Goal: Information Seeking & Learning: Understand process/instructions

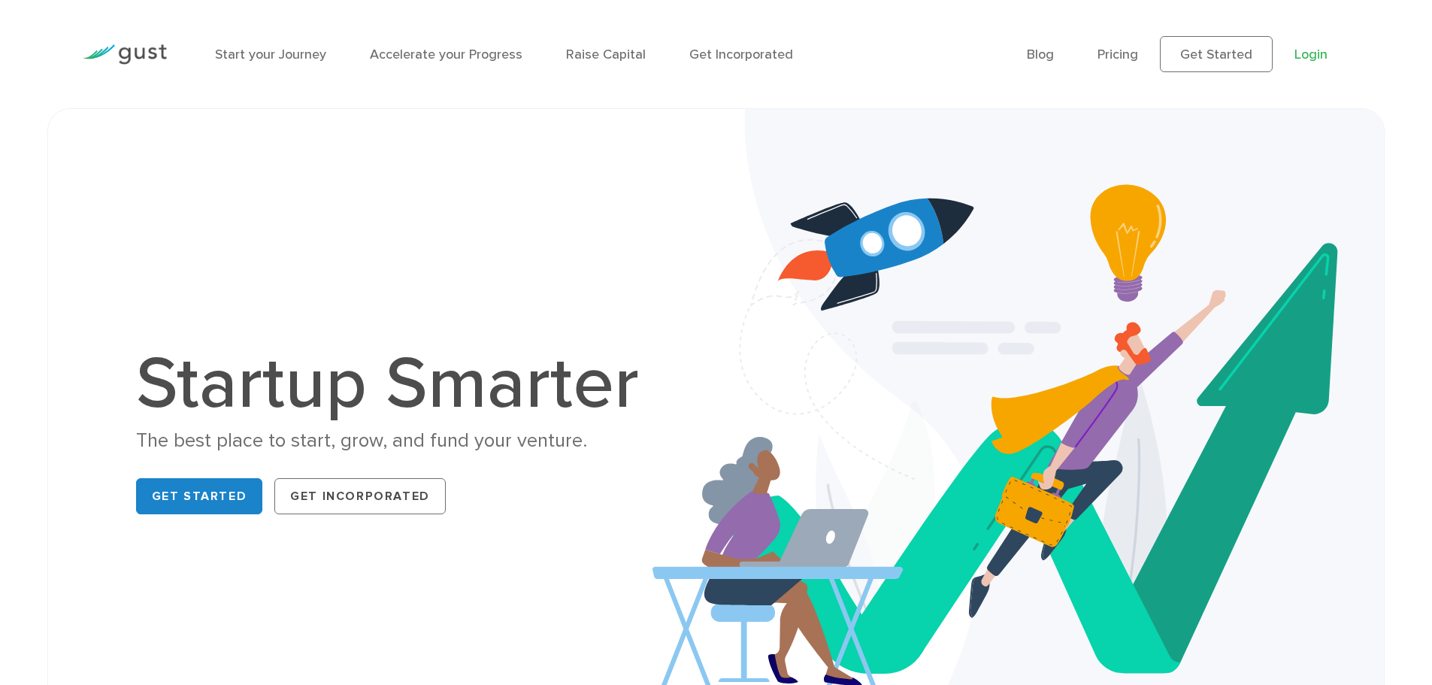
click at [1304, 59] on link "Login" at bounding box center [1310, 55] width 33 height 16
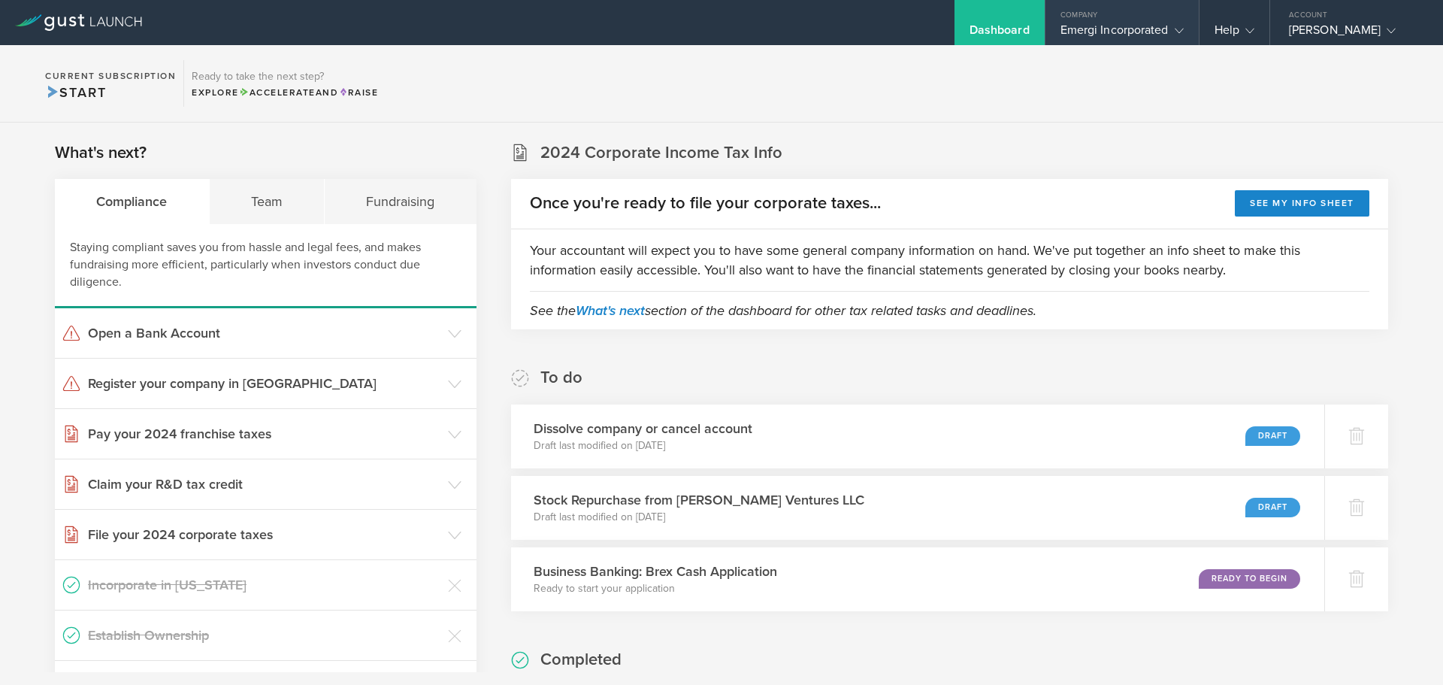
click at [1157, 26] on div "Emergi Incorporated" at bounding box center [1121, 34] width 123 height 23
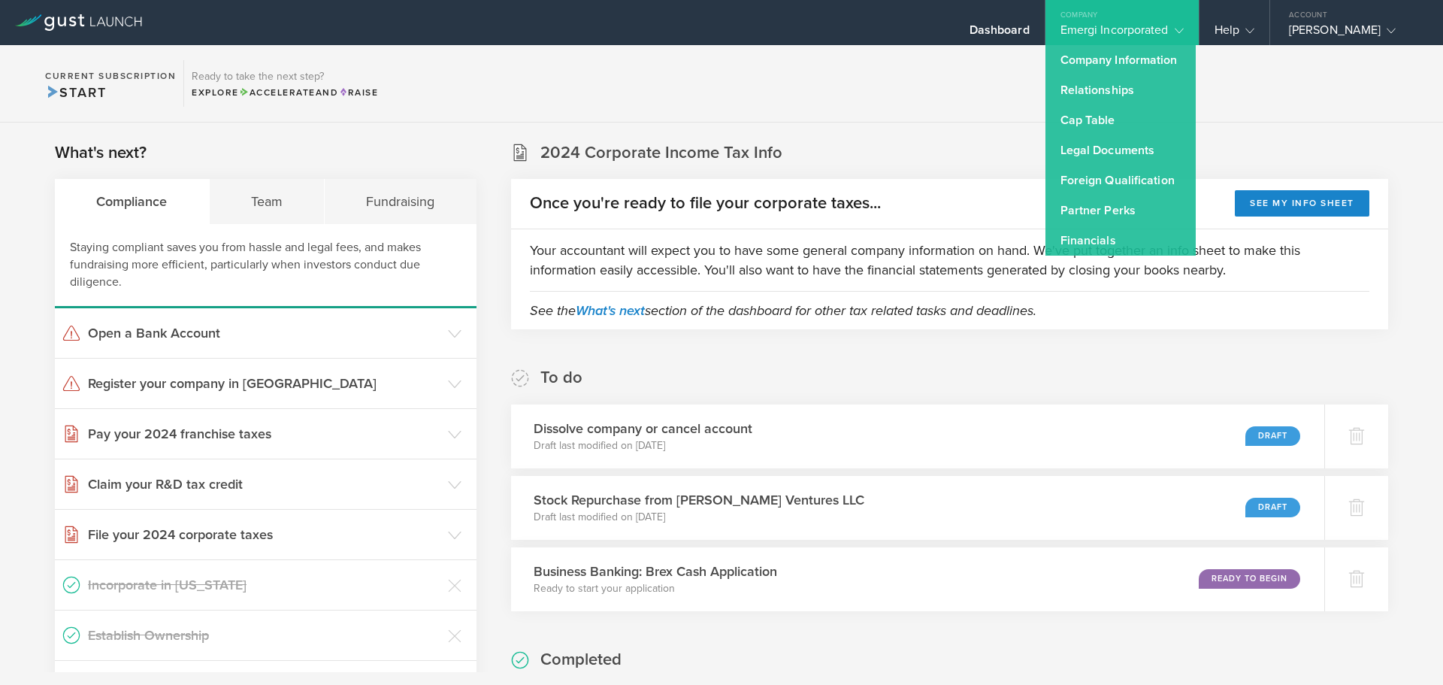
click at [955, 141] on div "What's next? Compliance Team Fundraising Staying compliant saves you from hassl…" at bounding box center [721, 603] width 1443 height 961
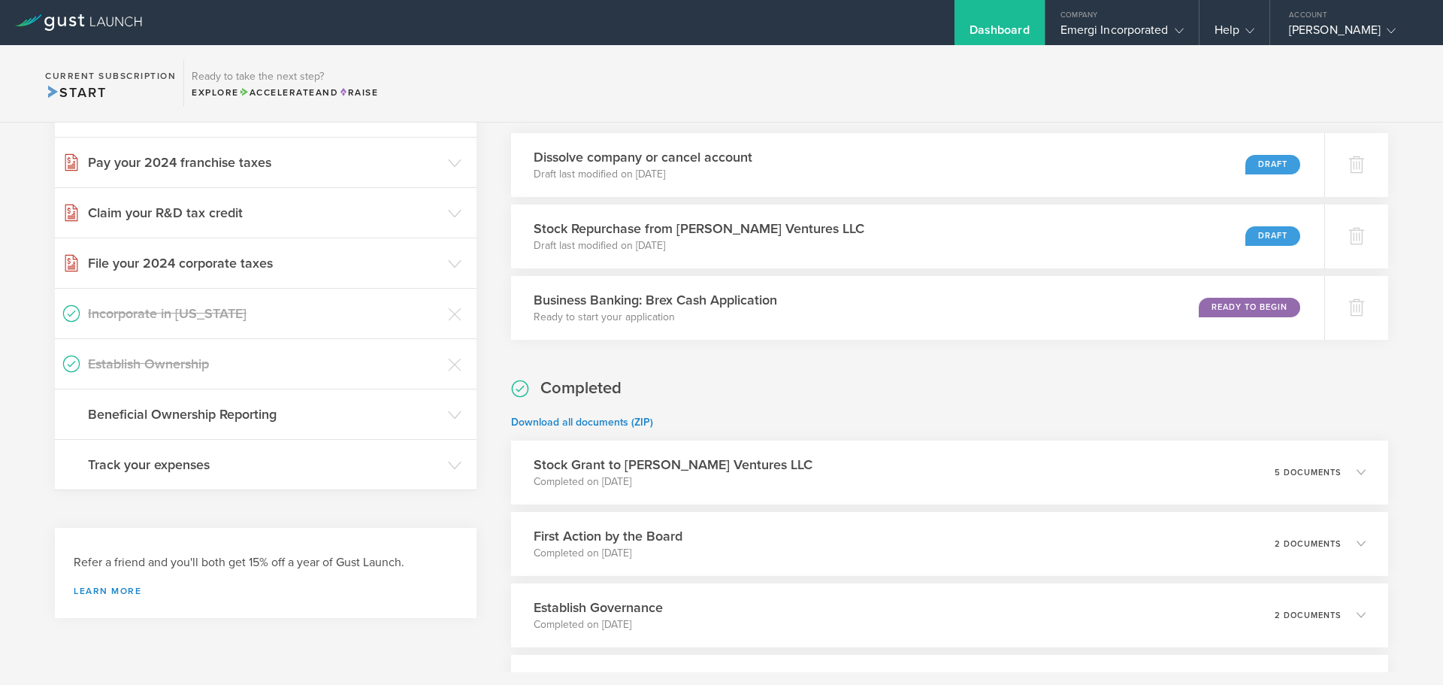
scroll to position [412, 0]
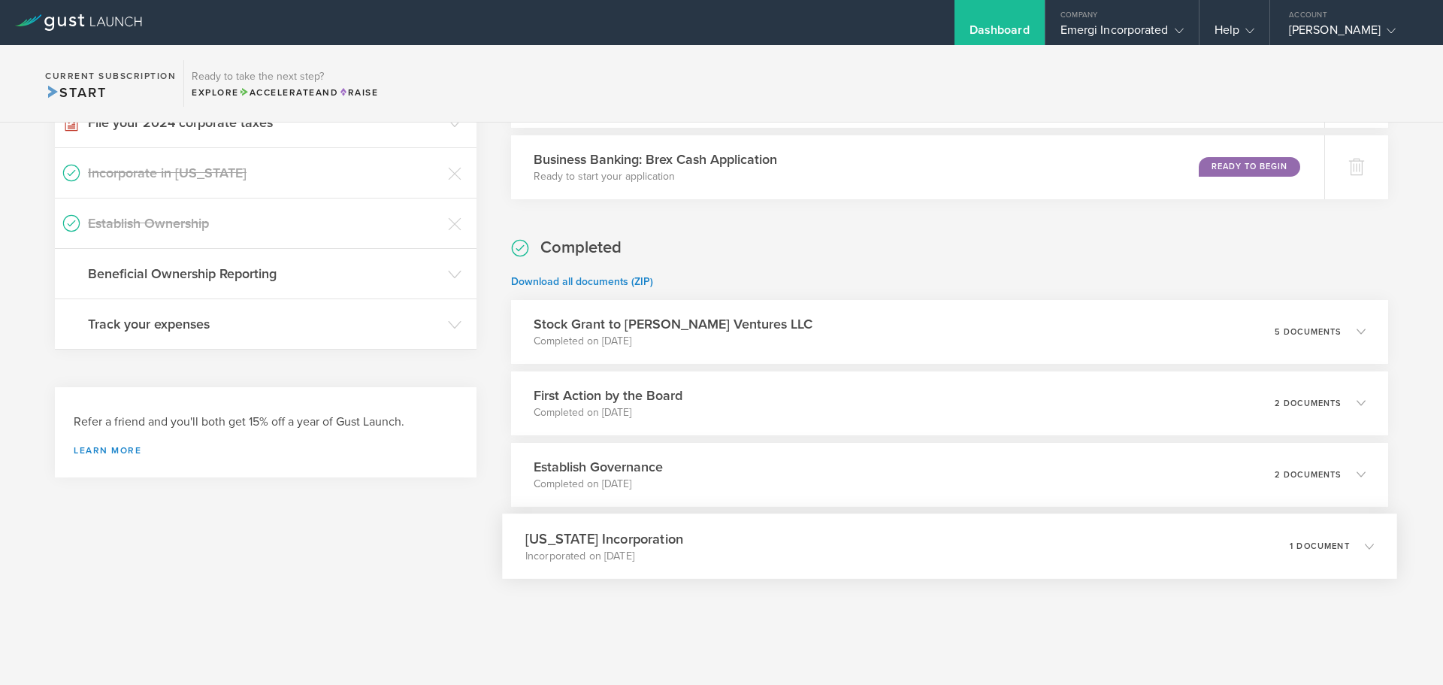
click at [658, 566] on div "Delaware Incorporation Incorporated on Oct 9, 2018 1 document" at bounding box center [949, 545] width 895 height 65
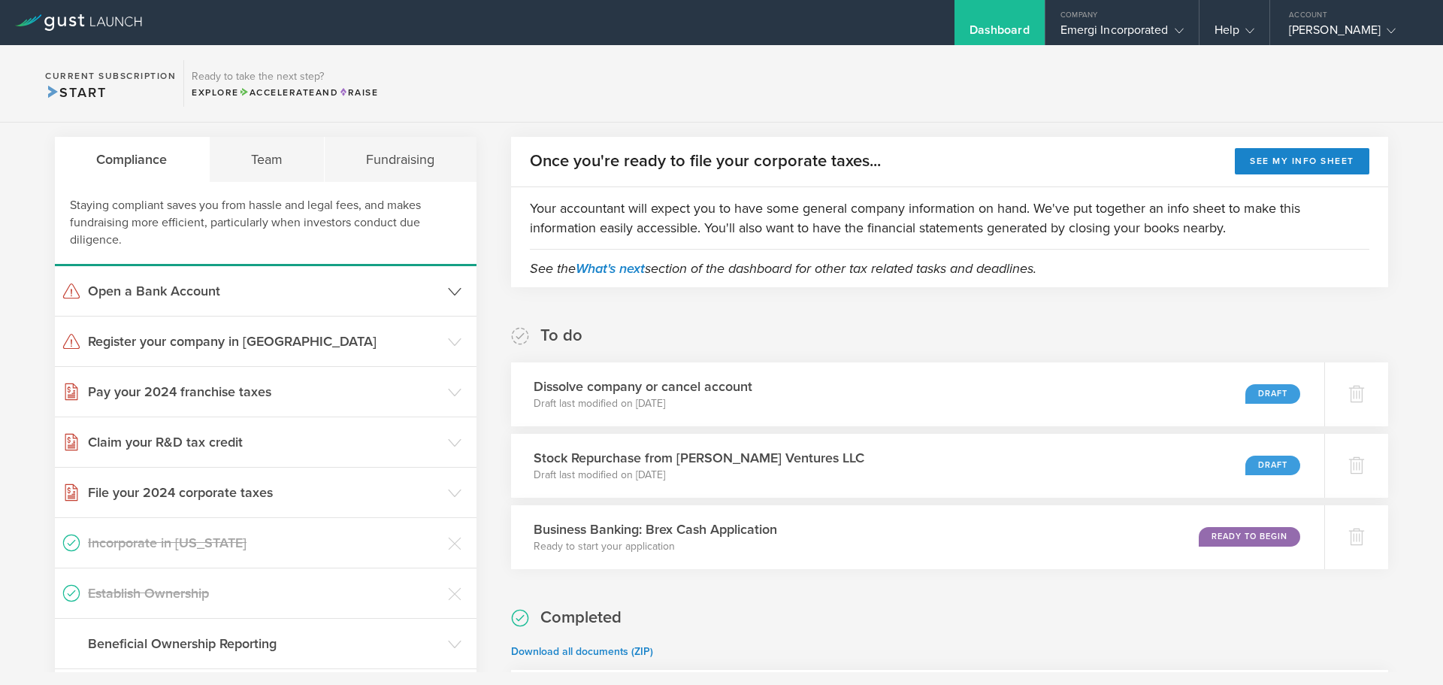
scroll to position [145, 0]
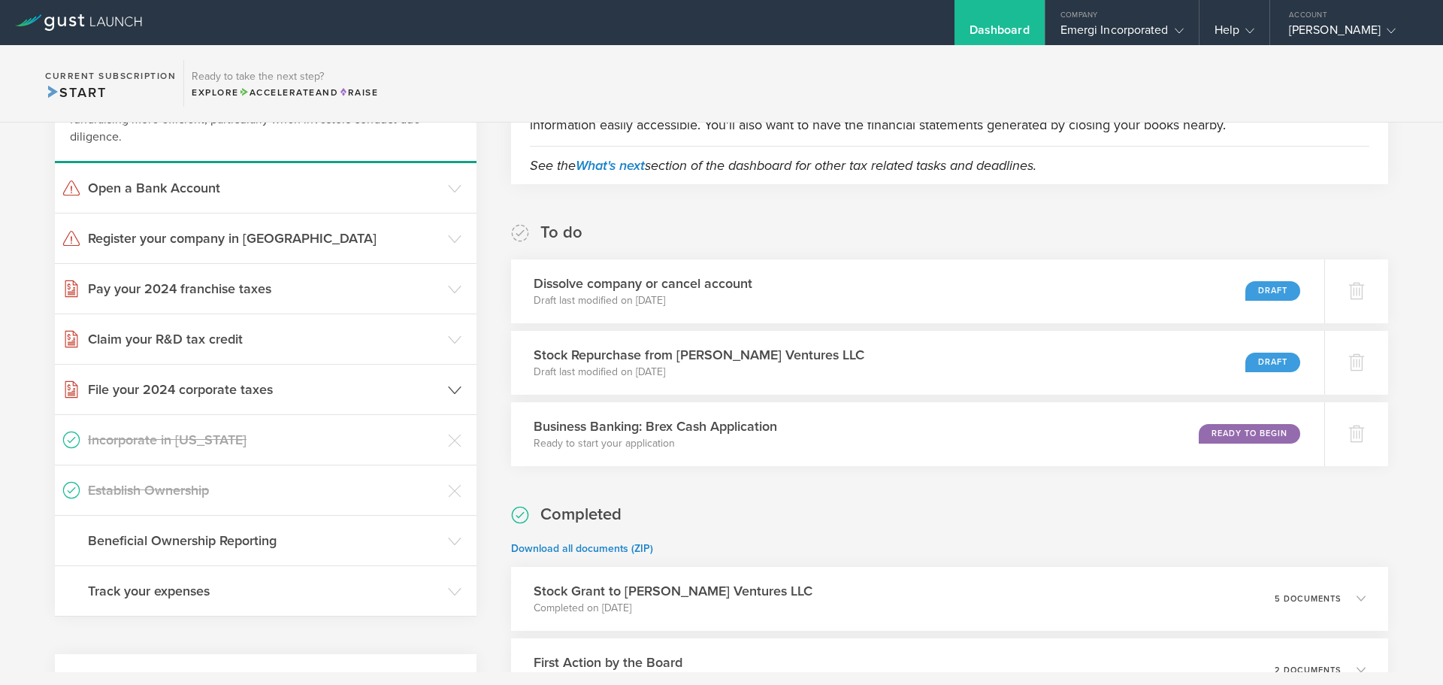
click at [237, 393] on h3 "File your 2024 corporate taxes" at bounding box center [264, 390] width 352 height 20
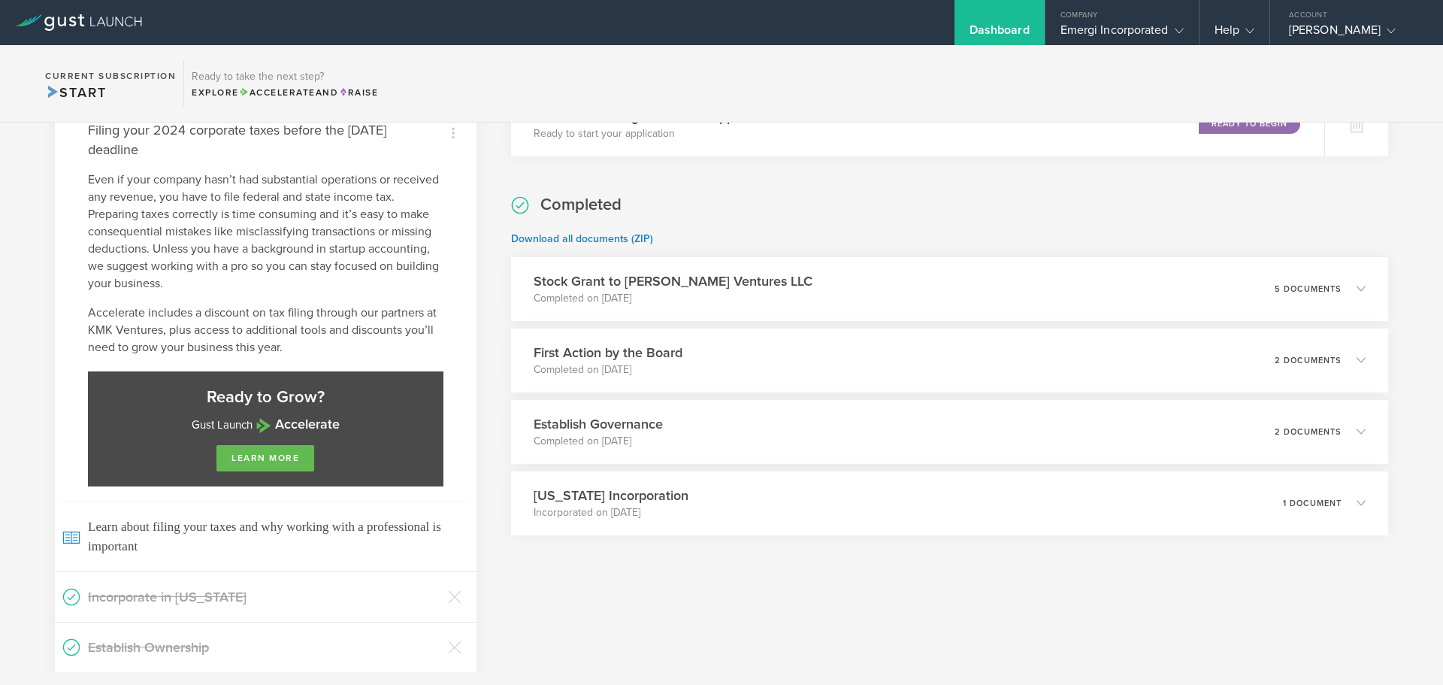
scroll to position [458, 0]
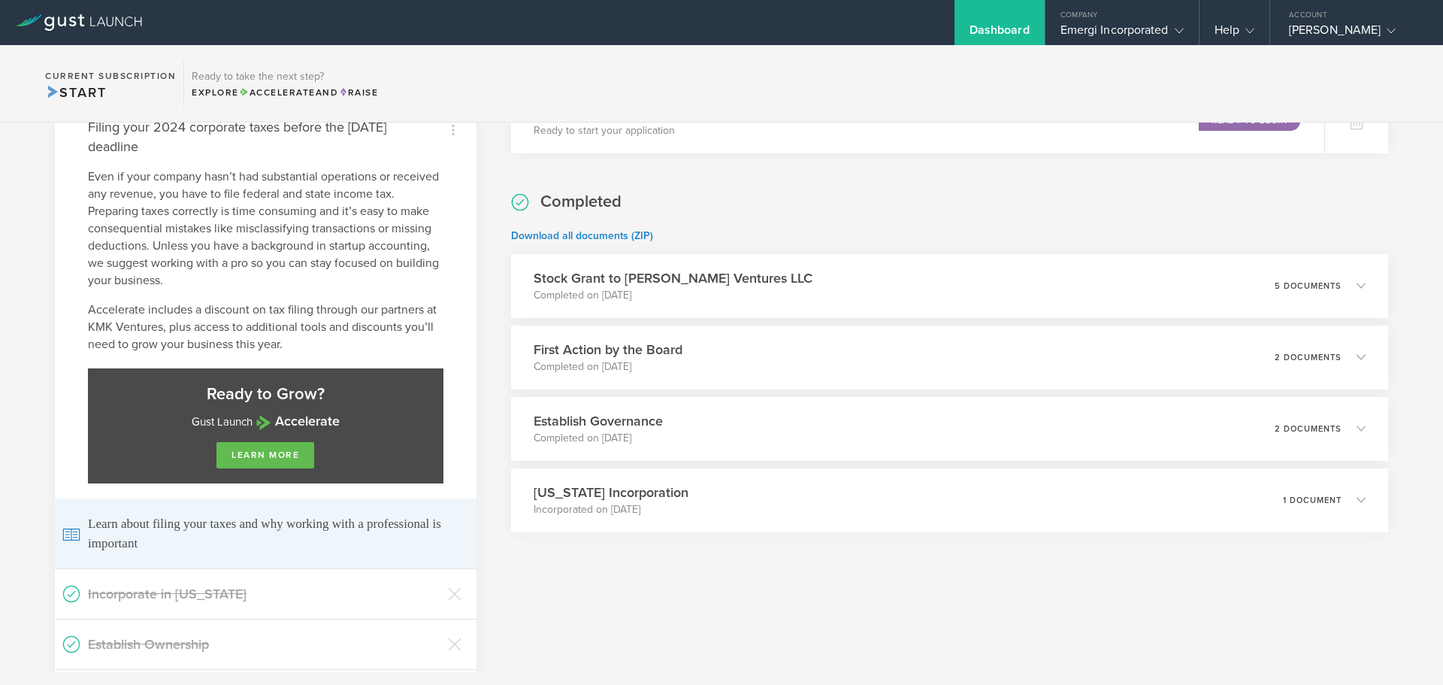
click at [86, 522] on span "Learn about filing your taxes and why working with a professional is important" at bounding box center [265, 533] width 407 height 70
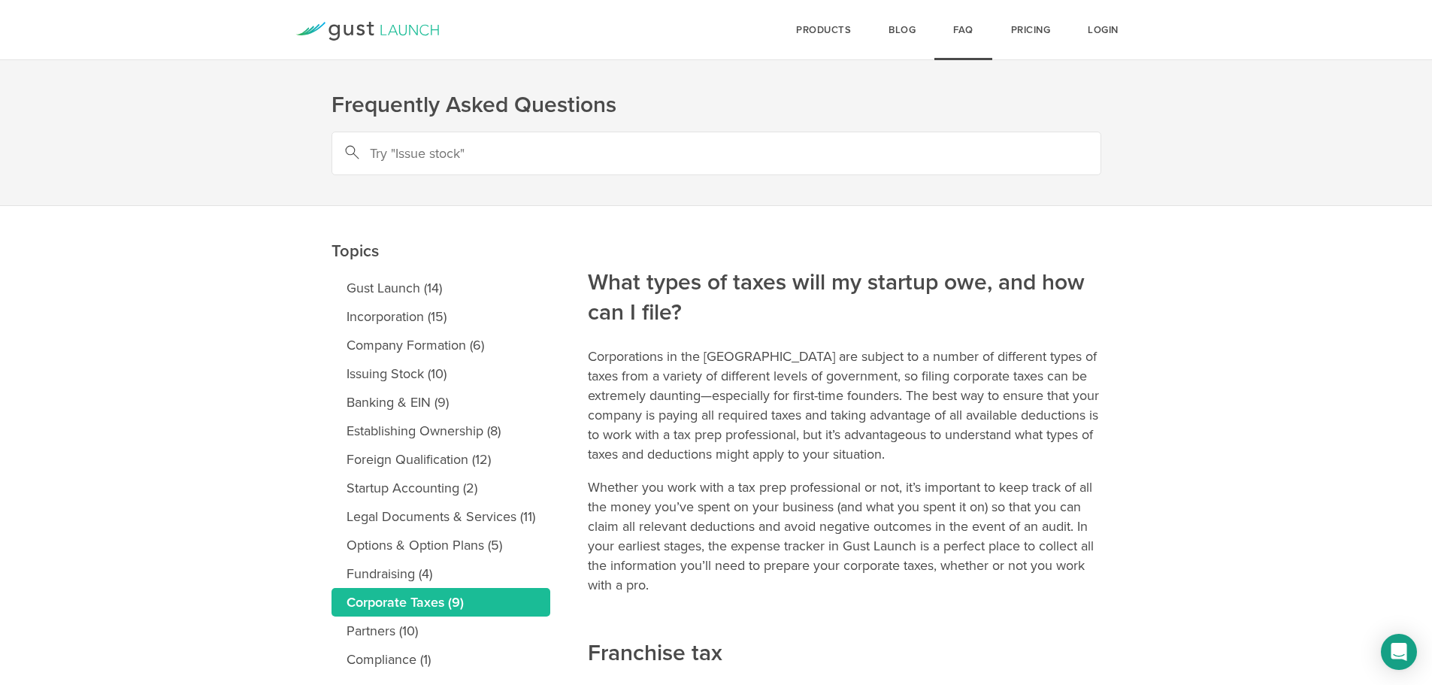
click at [590, 144] on input "text" at bounding box center [716, 154] width 770 height 44
type input "[US_STATE]"
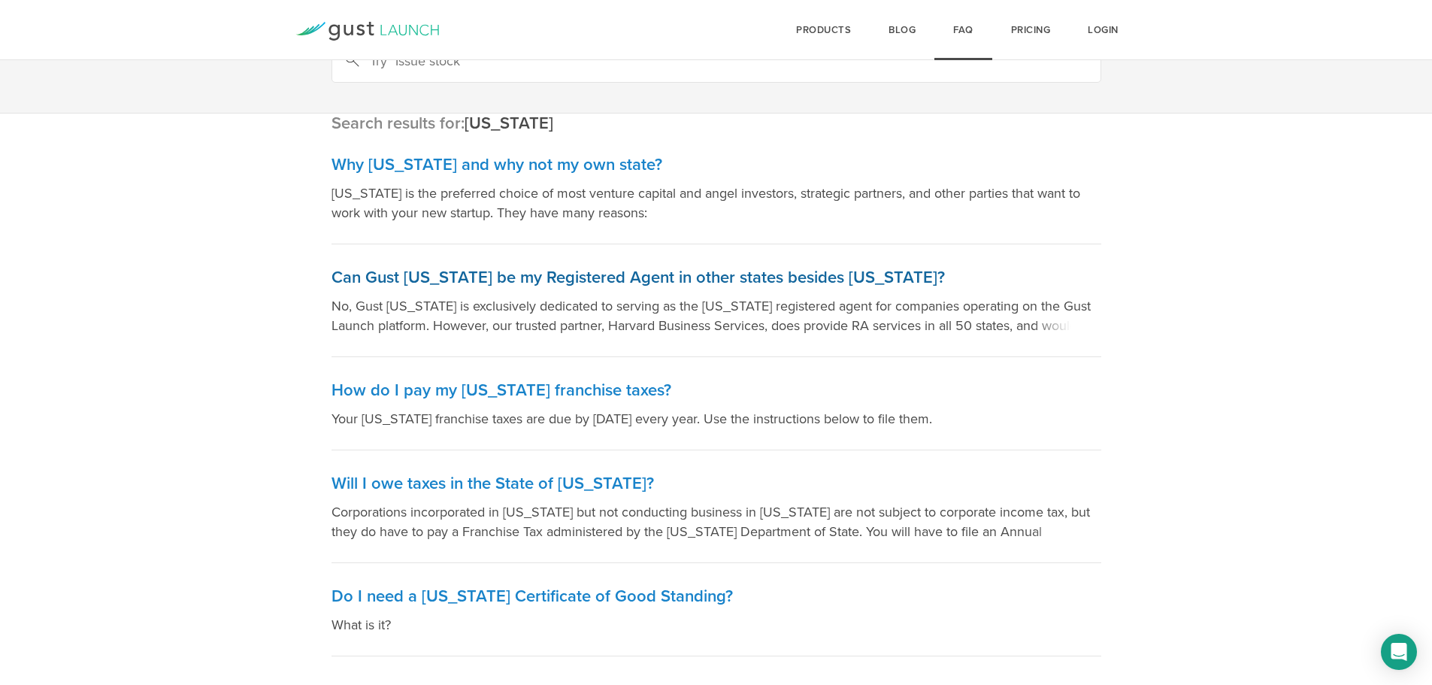
scroll to position [93, 0]
click at [600, 392] on h3 "How do I pay my [US_STATE] franchise taxes?" at bounding box center [716, 390] width 770 height 22
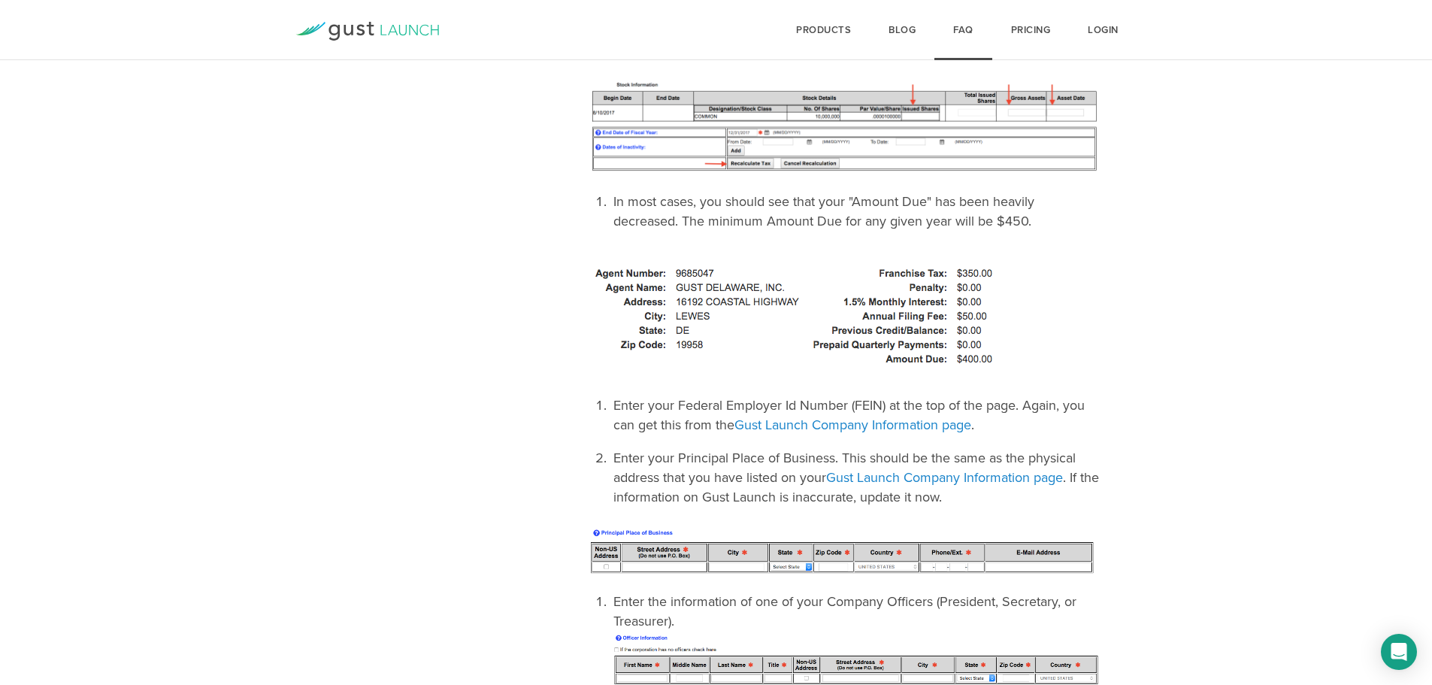
scroll to position [1351, 0]
